Goal: Find specific page/section: Find specific page/section

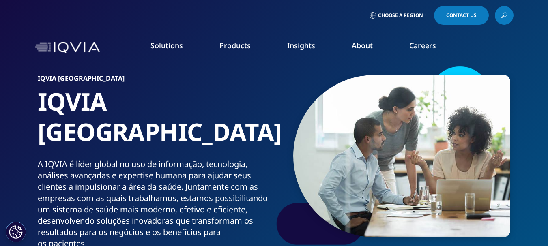
click at [511, 16] on link at bounding box center [504, 15] width 19 height 19
click at [504, 17] on div at bounding box center [504, 15] width 6 height 6
click at [503, 14] on icon at bounding box center [505, 15] width 4 height 4
click at [503, 14] on div at bounding box center [504, 15] width 6 height 6
click at [421, 16] on span "Choose a Region" at bounding box center [400, 15] width 45 height 6
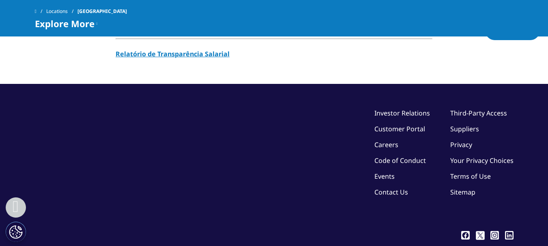
scroll to position [907, 0]
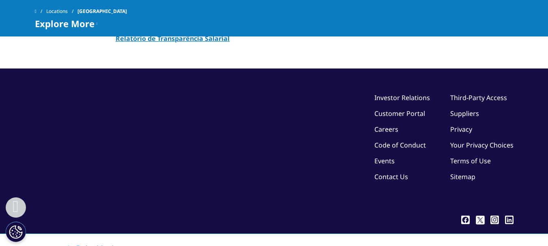
click at [87, 10] on span "[GEOGRAPHIC_DATA]" at bounding box center [101, 11] width 49 height 15
click at [80, 25] on span "Explore More" at bounding box center [65, 24] width 60 height 10
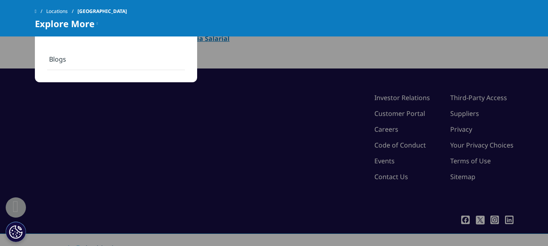
click at [68, 55] on link "Blogs" at bounding box center [116, 59] width 138 height 21
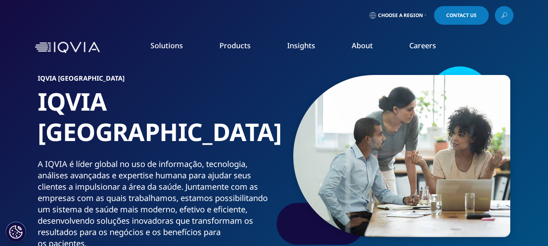
click at [423, 13] on link "Choose a Region" at bounding box center [398, 15] width 60 height 19
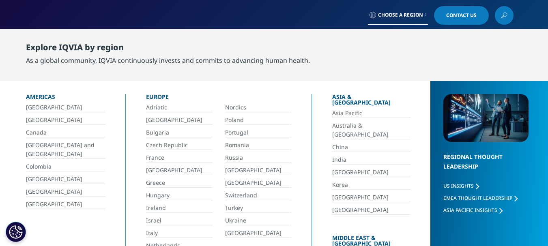
click at [31, 118] on link "[GEOGRAPHIC_DATA]" at bounding box center [65, 120] width 79 height 9
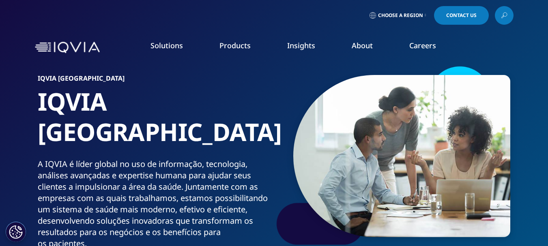
click at [503, 10] on link at bounding box center [504, 15] width 19 height 19
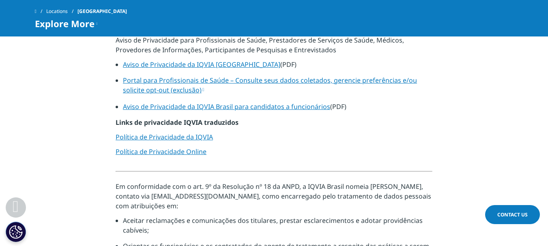
scroll to position [599, 0]
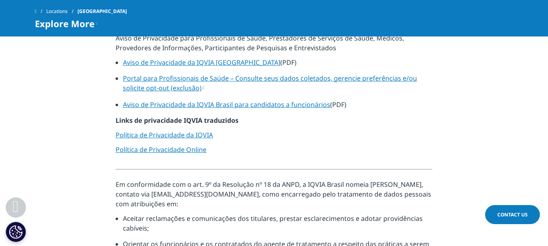
click at [305, 100] on link "Aviso de Privacidade da IQVIA Brasil para candidatos a funcionários" at bounding box center [226, 104] width 207 height 9
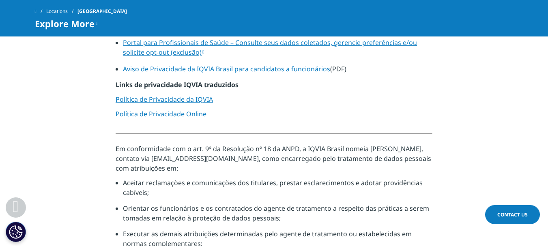
scroll to position [599, 0]
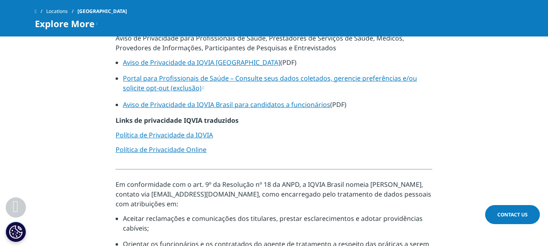
click at [522, 217] on span "Contact Us" at bounding box center [512, 214] width 30 height 7
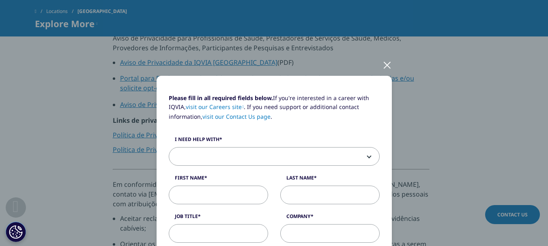
click at [387, 64] on div at bounding box center [386, 65] width 9 height 22
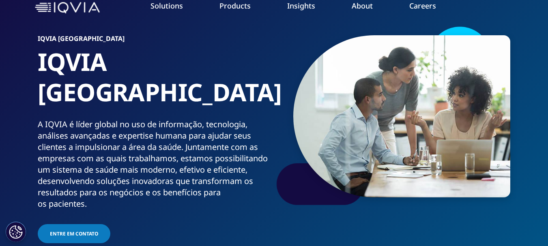
scroll to position [21, 0]
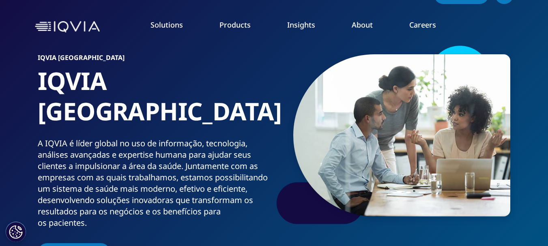
click at [62, 25] on img at bounding box center [67, 27] width 65 height 12
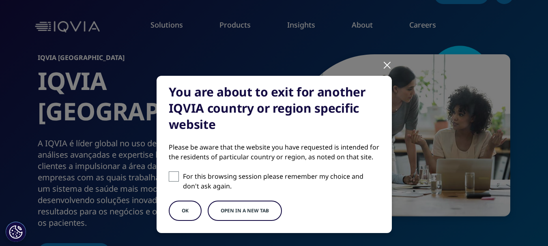
click at [169, 181] on span at bounding box center [174, 177] width 10 height 10
click at [169, 181] on input "For this browsing session please remember my choice and don't ask again." at bounding box center [174, 177] width 10 height 10
checkbox input "true"
click at [174, 209] on button "OK" at bounding box center [185, 211] width 33 height 20
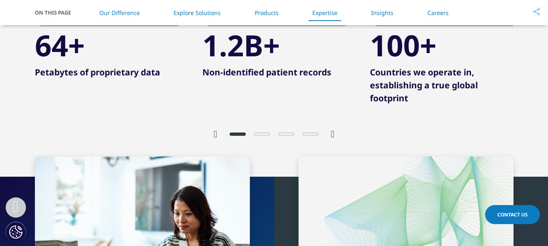
scroll to position [1781, 0]
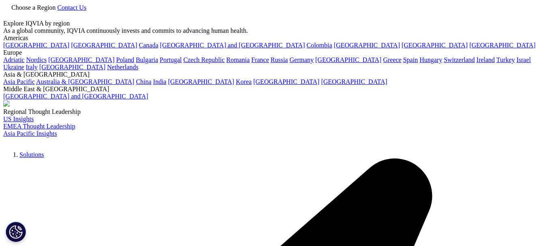
scroll to position [21, 0]
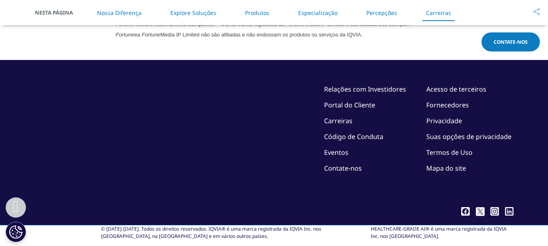
scroll to position [2422, 0]
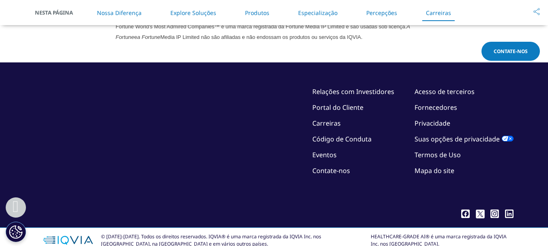
click at [324, 121] on font "Carreiras" at bounding box center [326, 123] width 28 height 9
